Goal: Information Seeking & Learning: Learn about a topic

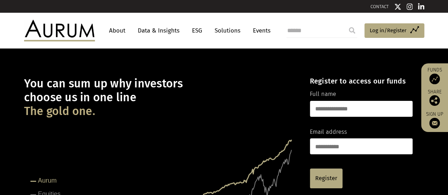
click at [116, 29] on link "About" at bounding box center [117, 30] width 23 height 13
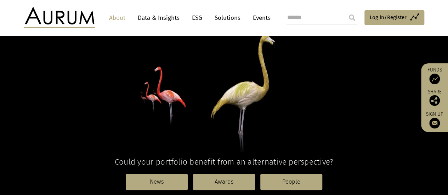
scroll to position [90, 0]
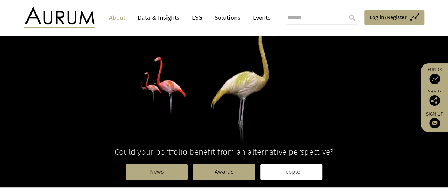
click at [294, 172] on link "People" at bounding box center [292, 172] width 62 height 16
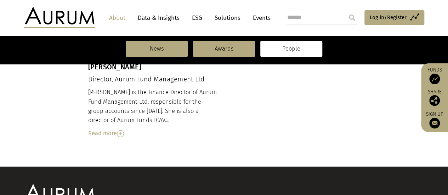
scroll to position [858, 0]
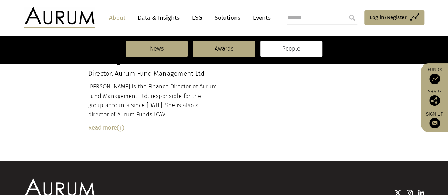
click at [108, 123] on div "Read more" at bounding box center [152, 127] width 129 height 9
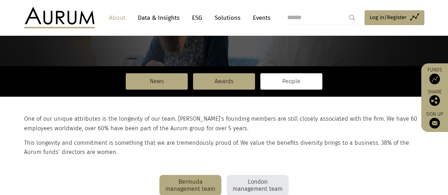
scroll to position [98, 0]
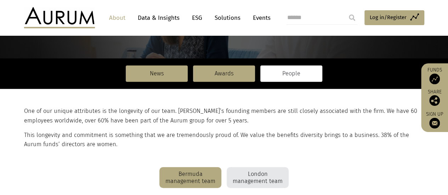
click at [261, 175] on div "London management team" at bounding box center [258, 177] width 62 height 21
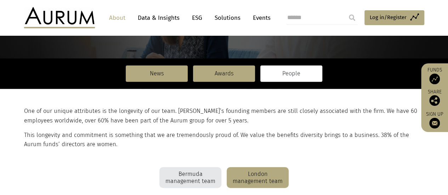
click at [260, 178] on div "London management team" at bounding box center [258, 177] width 62 height 21
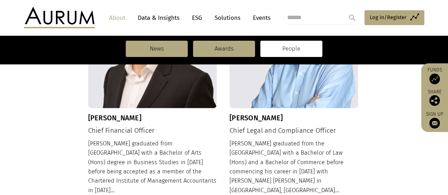
scroll to position [778, 0]
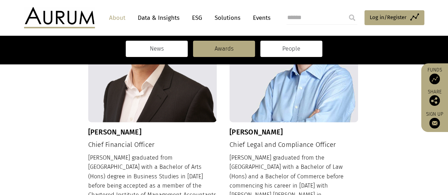
click at [153, 47] on link "News" at bounding box center [157, 49] width 62 height 16
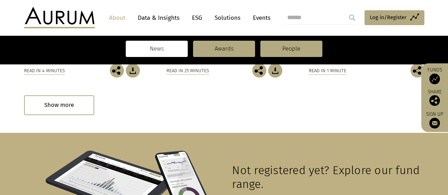
scroll to position [316, 0]
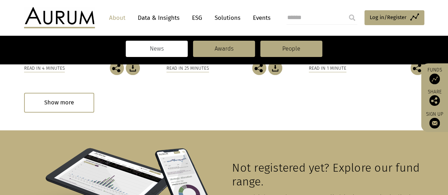
click at [230, 18] on link "Solutions" at bounding box center [227, 17] width 33 height 13
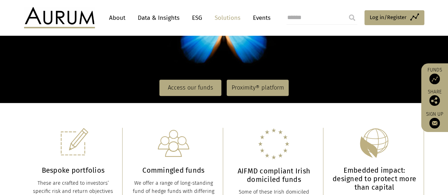
scroll to position [126, 0]
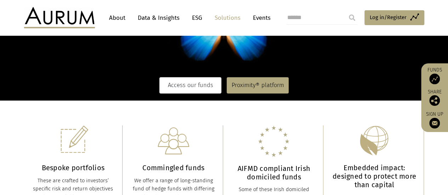
click at [203, 89] on link "Access our funds" at bounding box center [191, 85] width 62 height 16
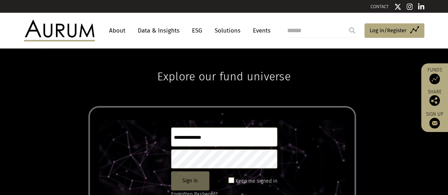
type input "**********"
click at [189, 183] on button "Sign in" at bounding box center [190, 181] width 38 height 19
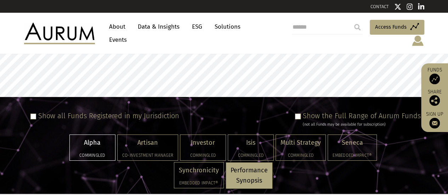
select select "**********"
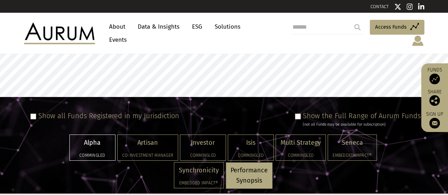
click at [96, 139] on p "Alpha" at bounding box center [92, 143] width 36 height 10
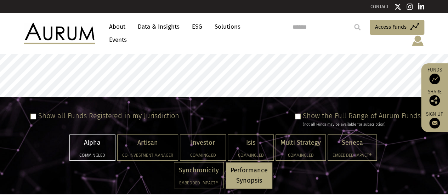
click at [94, 140] on p "Alpha" at bounding box center [92, 143] width 36 height 10
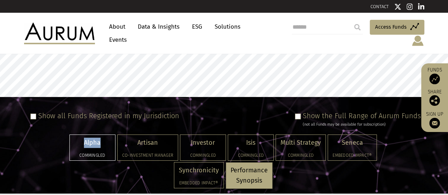
click at [93, 138] on p "Alpha" at bounding box center [92, 143] width 36 height 10
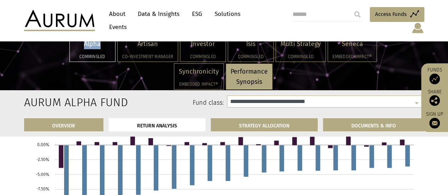
scroll to position [1783, 0]
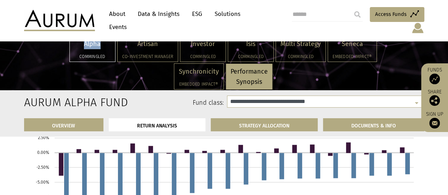
click at [276, 188] on rect at bounding box center [224, 193] width 386 height 149
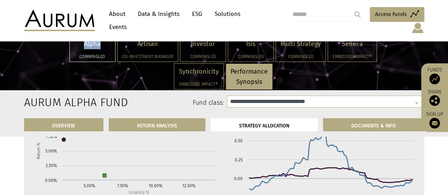
scroll to position [1969, 0]
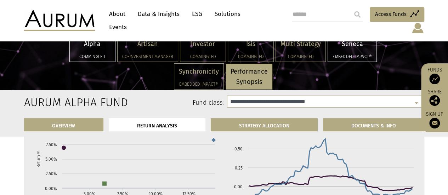
click at [352, 45] on p "Seneca" at bounding box center [352, 44] width 39 height 10
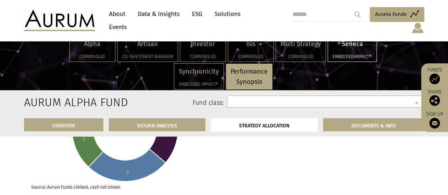
scroll to position [1781, 0]
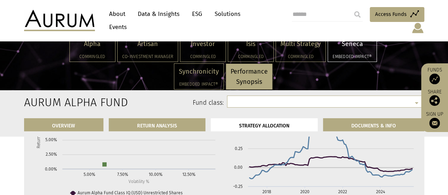
select select "**********"
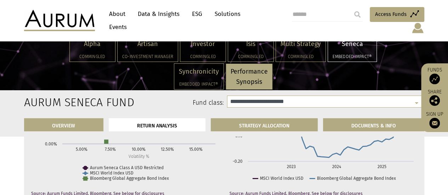
scroll to position [1760, 0]
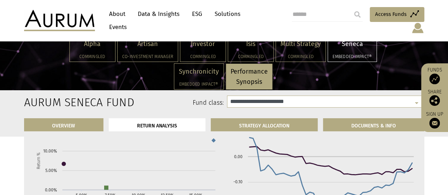
click at [161, 128] on li "RETURN ANALYSIS" at bounding box center [157, 124] width 97 height 13
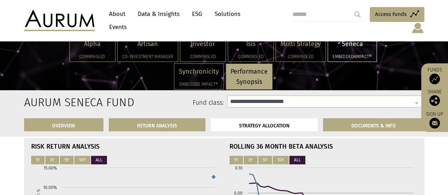
scroll to position [1716, 0]
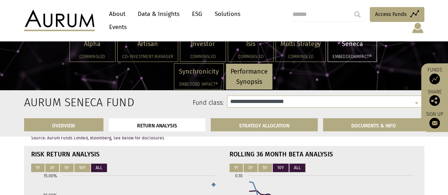
click at [275, 168] on button "10Y" at bounding box center [281, 168] width 16 height 9
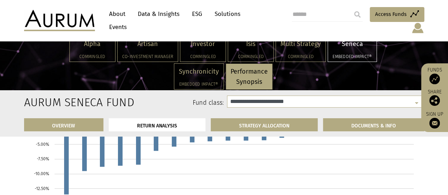
scroll to position [1599, 0]
